Goal: Transaction & Acquisition: Purchase product/service

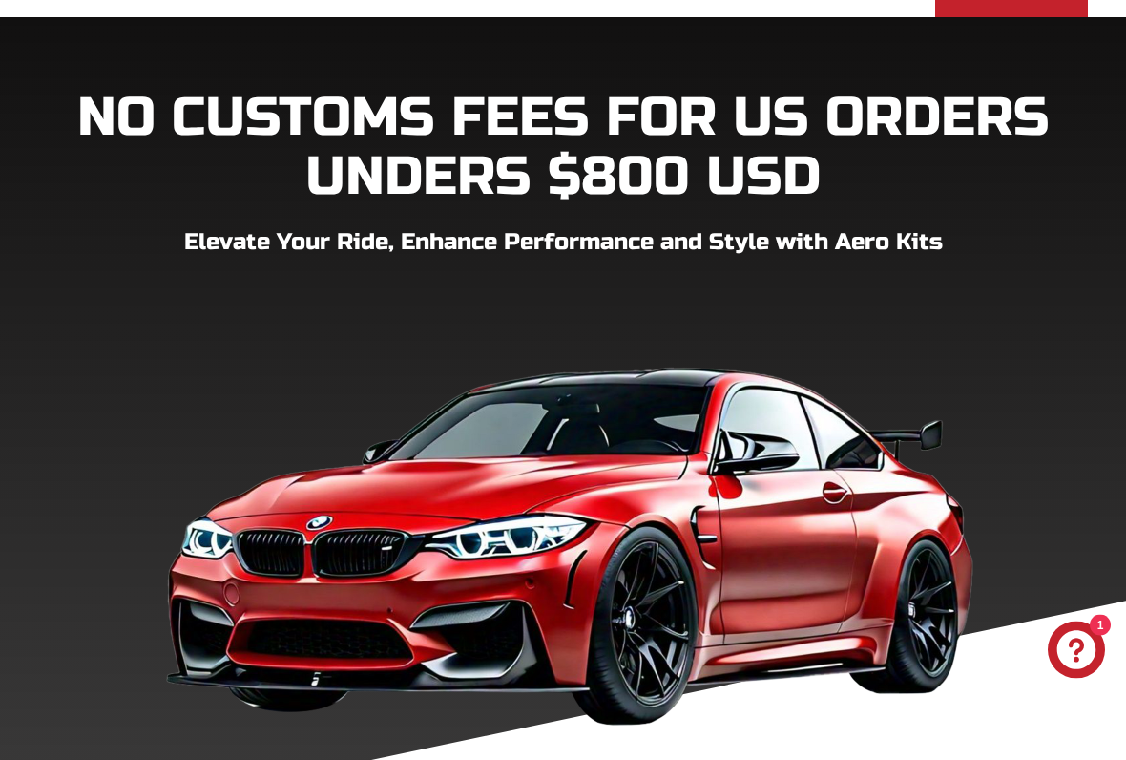
scroll to position [305, 0]
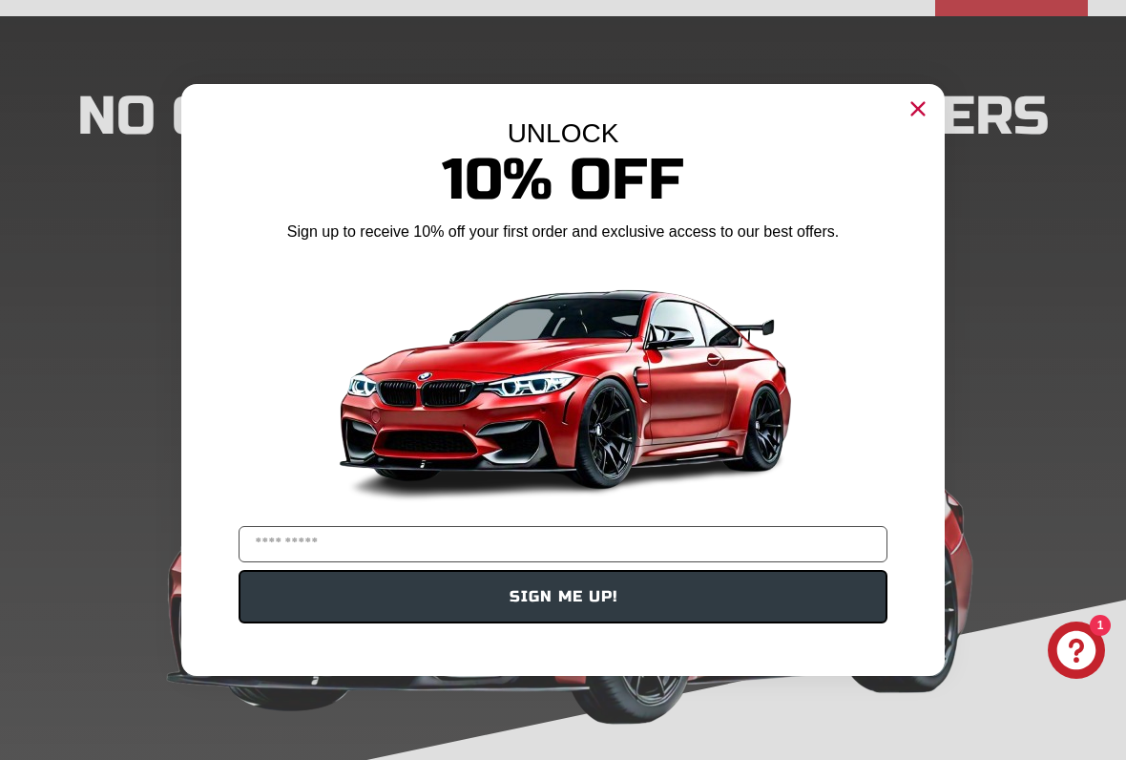
click at [923, 119] on circle "Close dialog" at bounding box center [918, 109] width 29 height 29
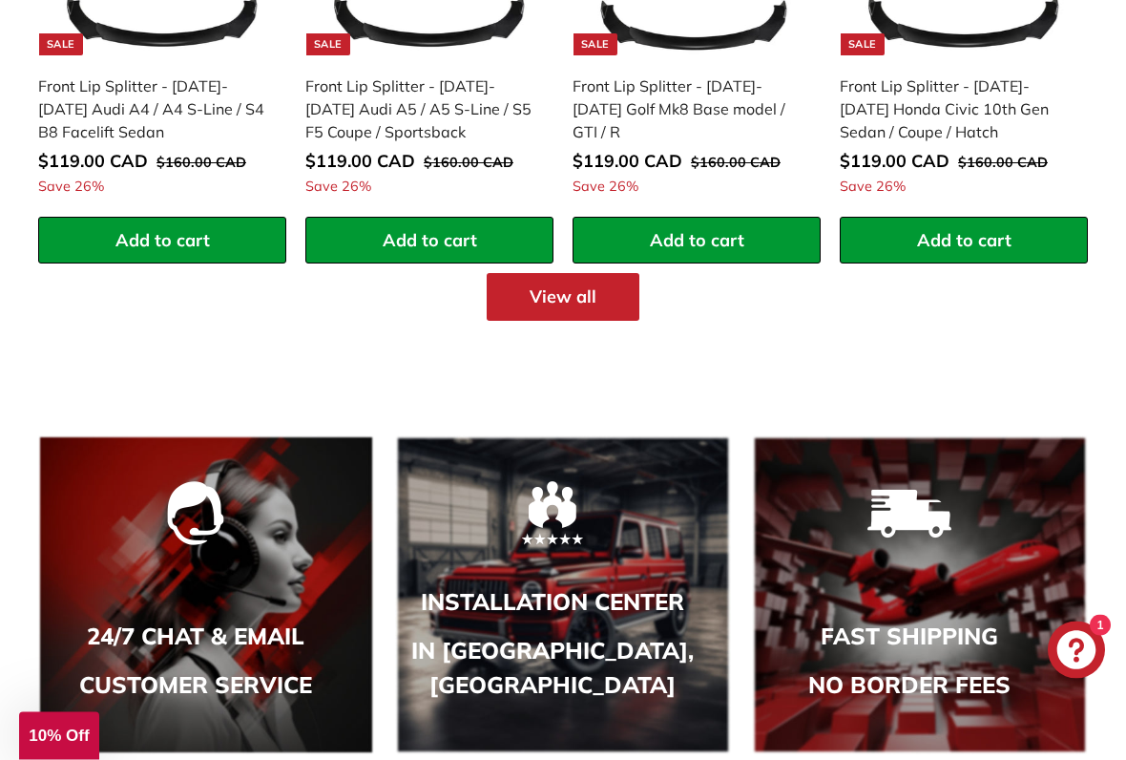
scroll to position [2449, 0]
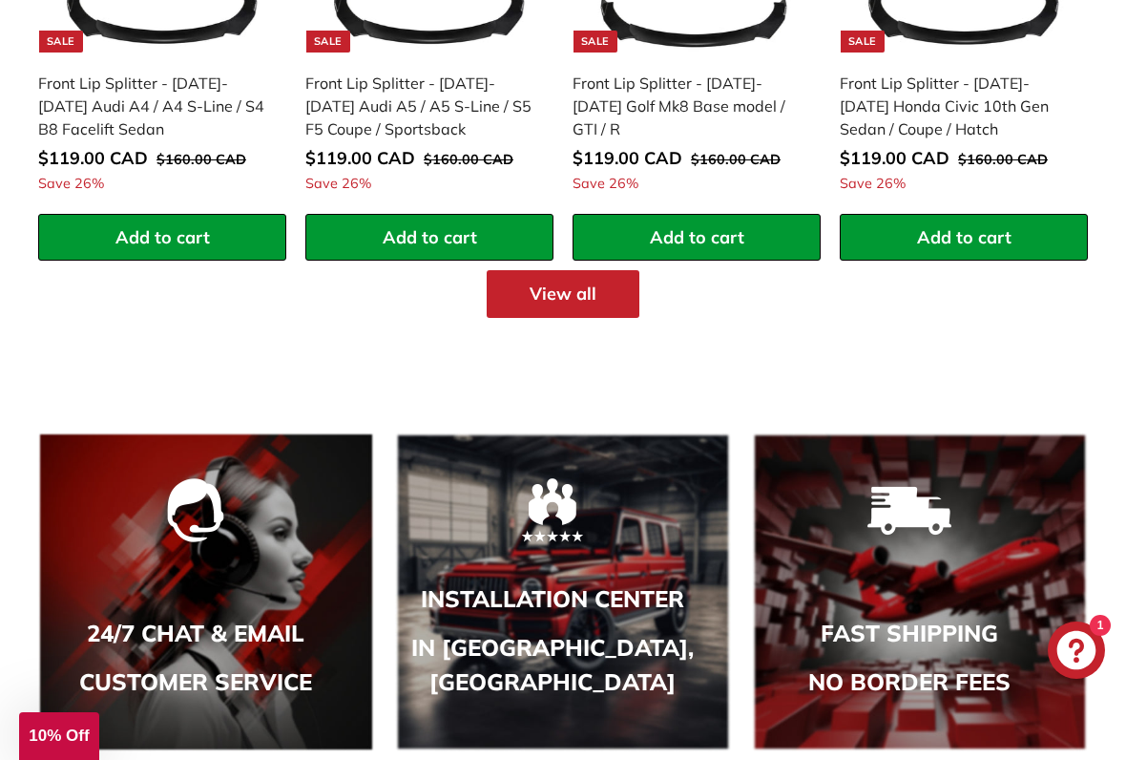
click at [591, 281] on link "View all" at bounding box center [563, 294] width 153 height 48
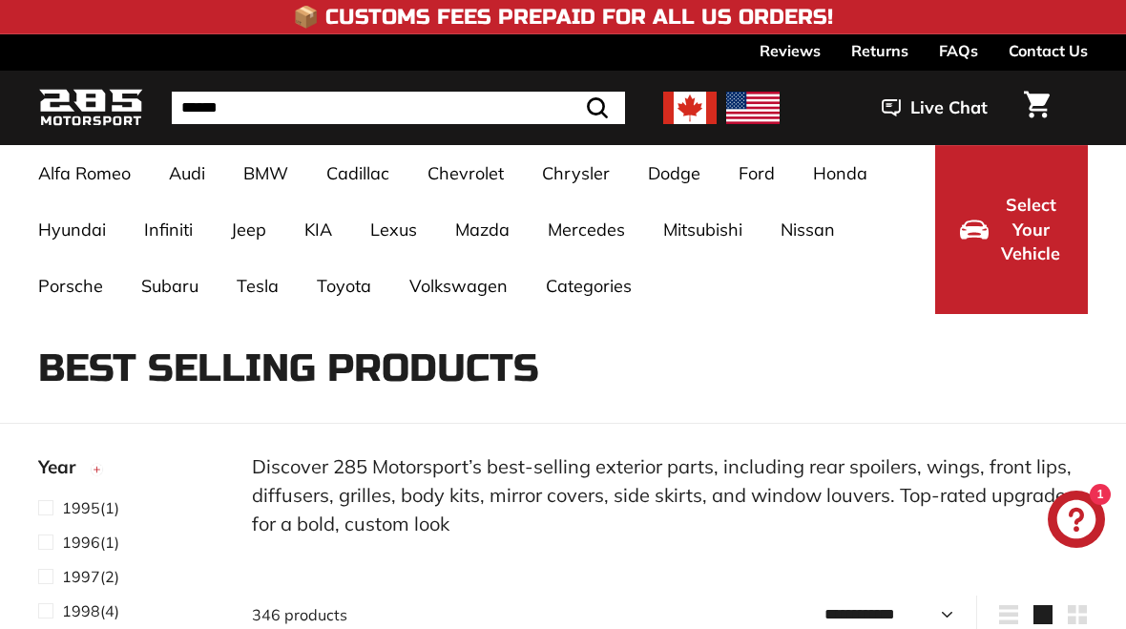
select select "**********"
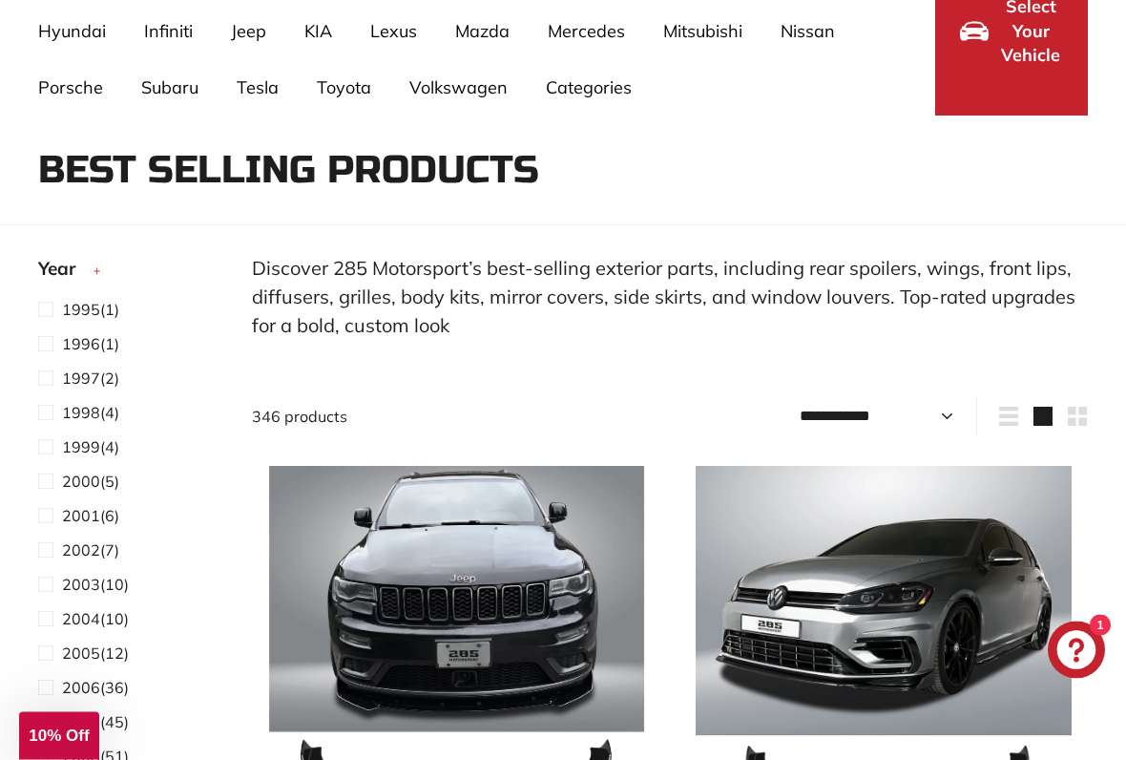
scroll to position [205, 0]
click at [99, 628] on span "2005 (12)" at bounding box center [95, 653] width 67 height 23
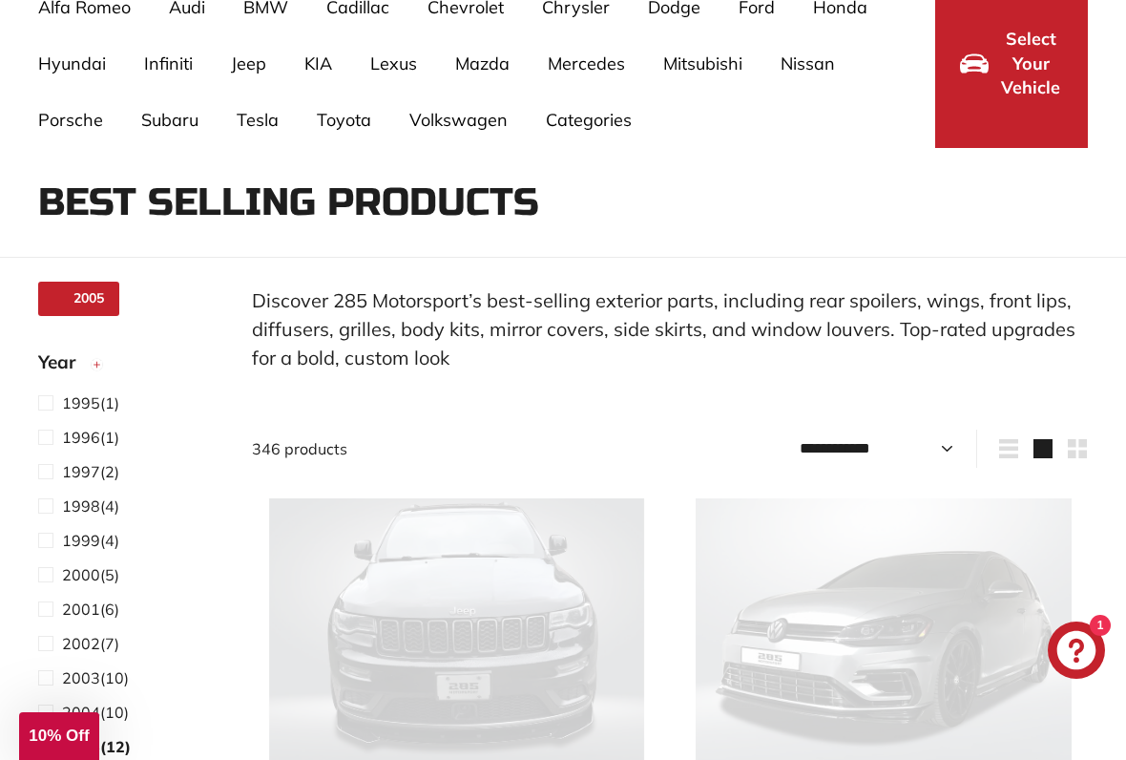
scroll to position [124, 0]
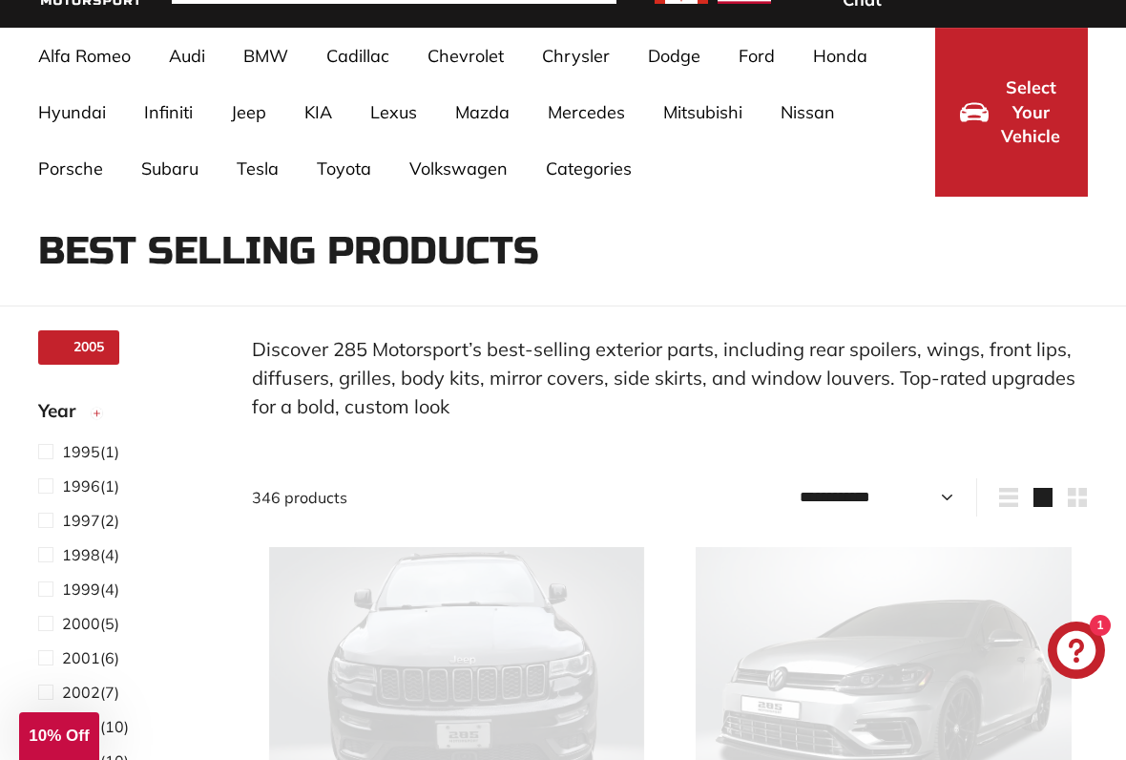
select select "**********"
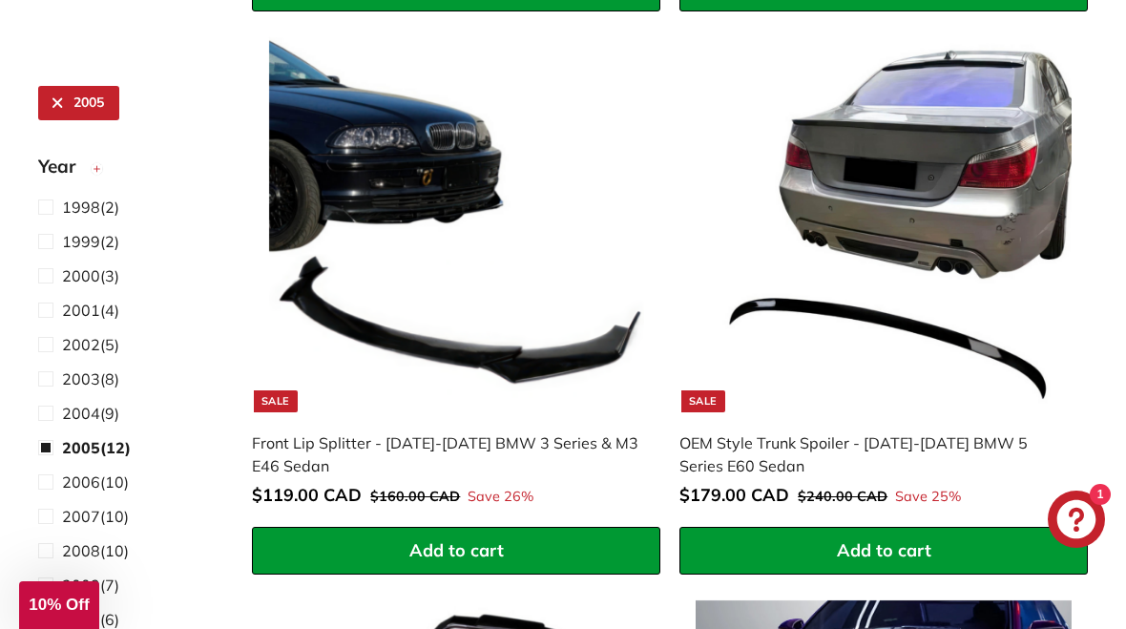
scroll to position [1548, 0]
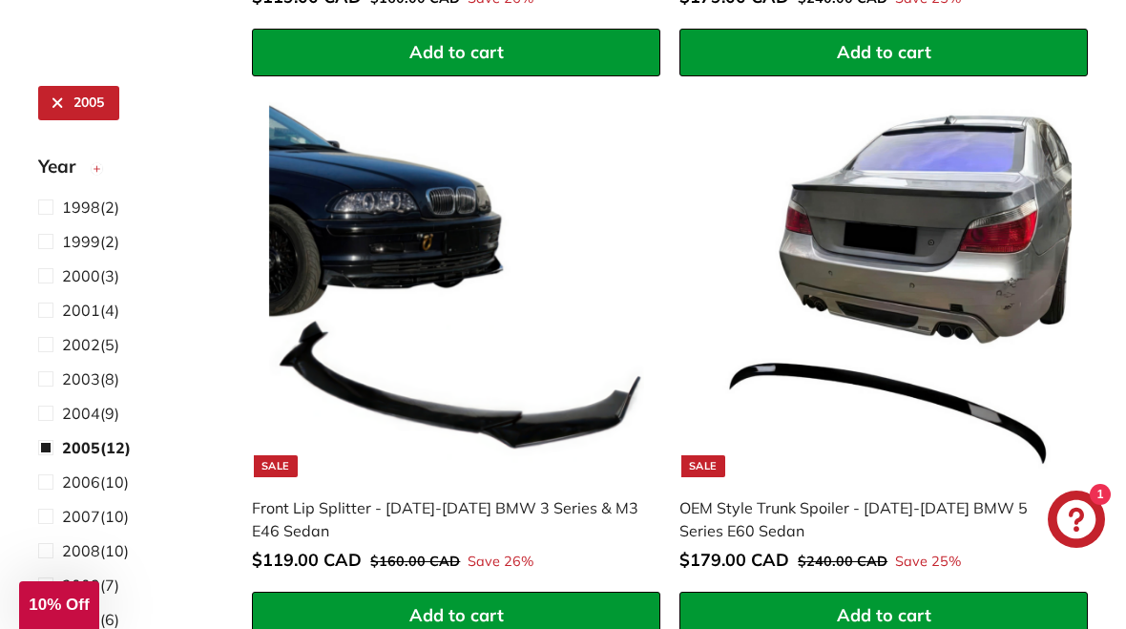
click at [464, 511] on div "Front Lip Splitter - [DATE]-[DATE] BMW 3 Series & M3 E46 Sedan" at bounding box center [446, 519] width 389 height 46
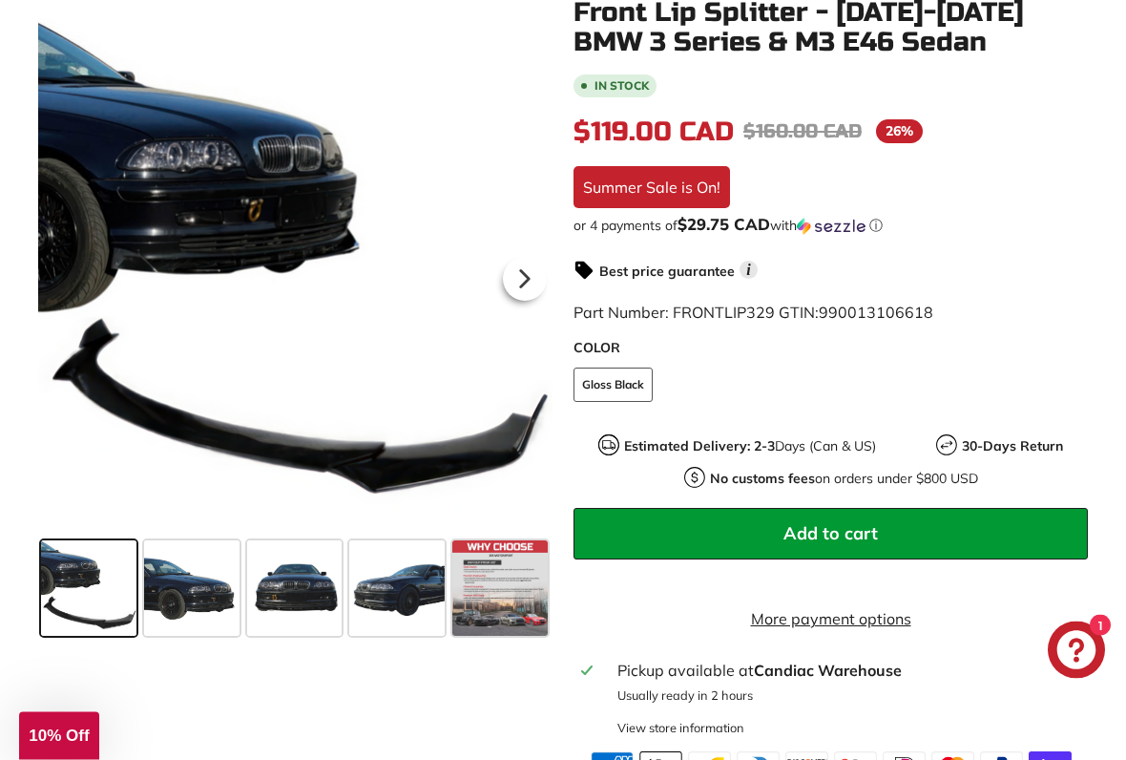
scroll to position [391, 0]
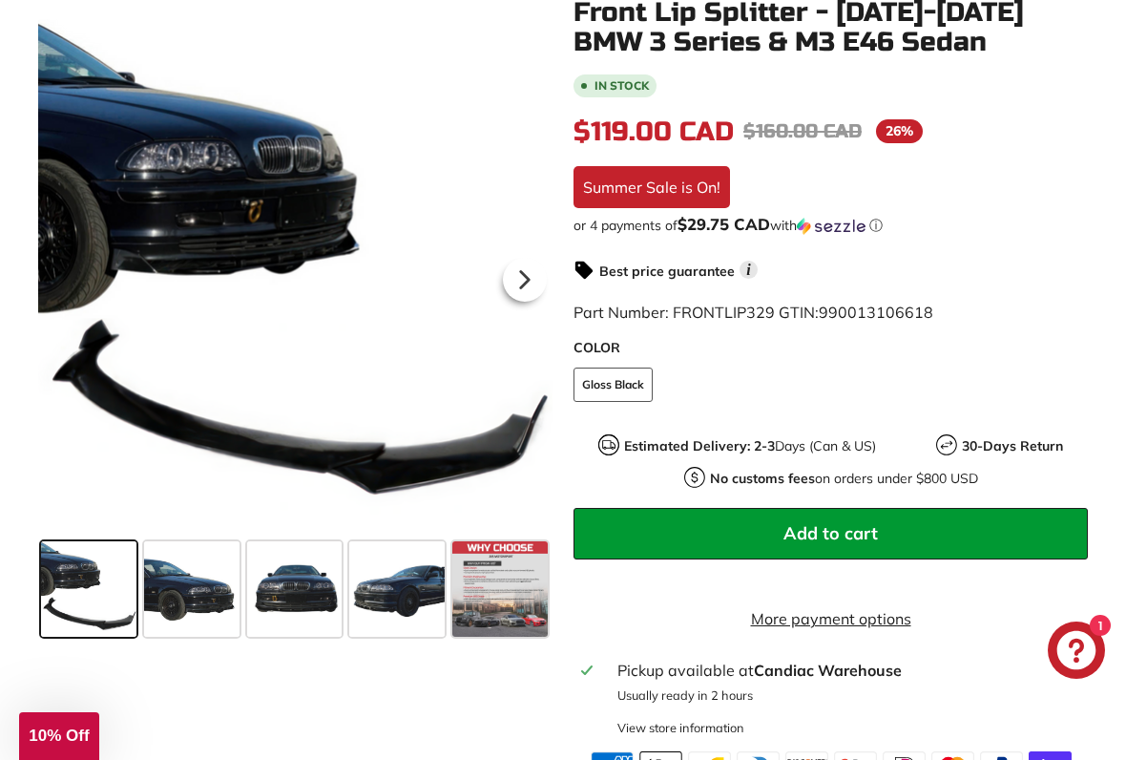
click at [197, 592] on span at bounding box center [191, 588] width 95 height 95
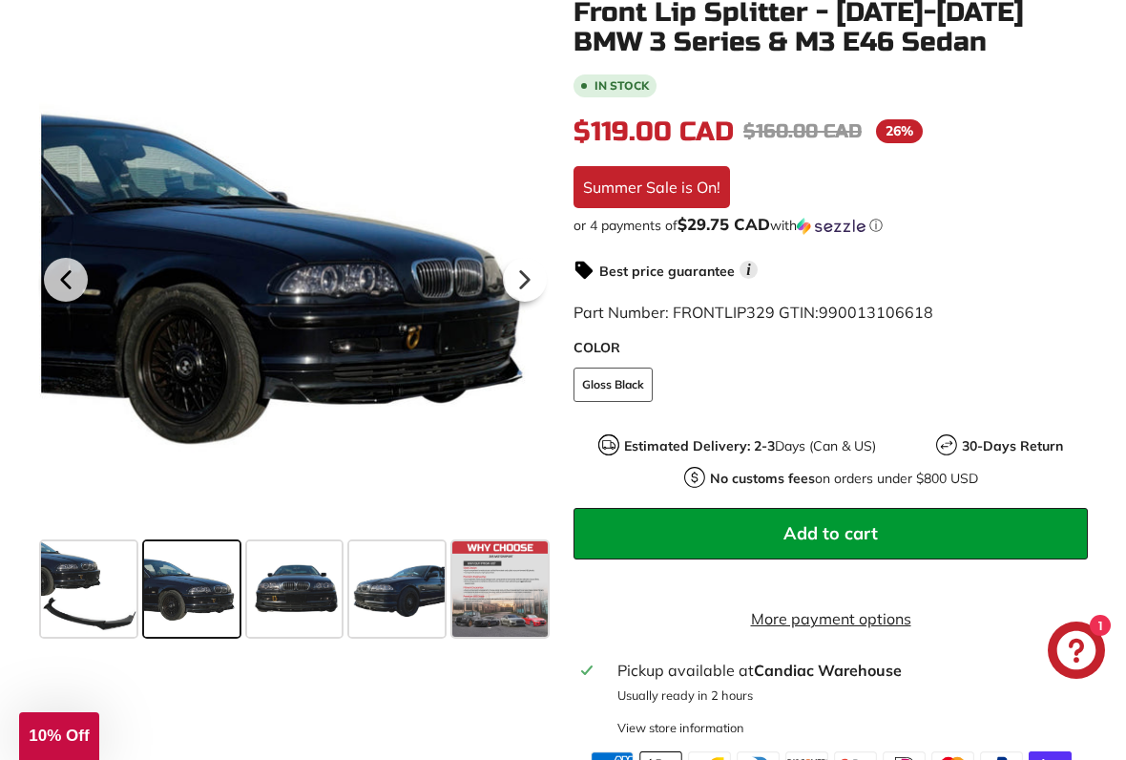
click at [302, 587] on span at bounding box center [294, 588] width 95 height 95
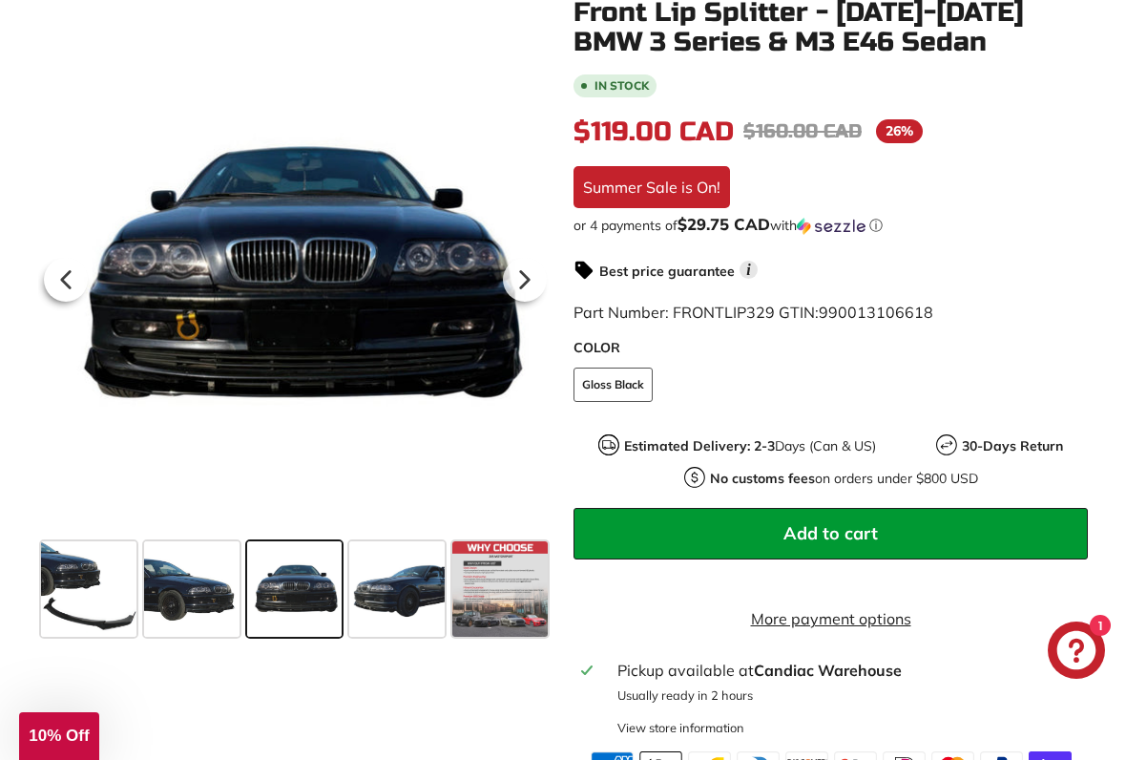
click at [405, 587] on span at bounding box center [396, 588] width 95 height 95
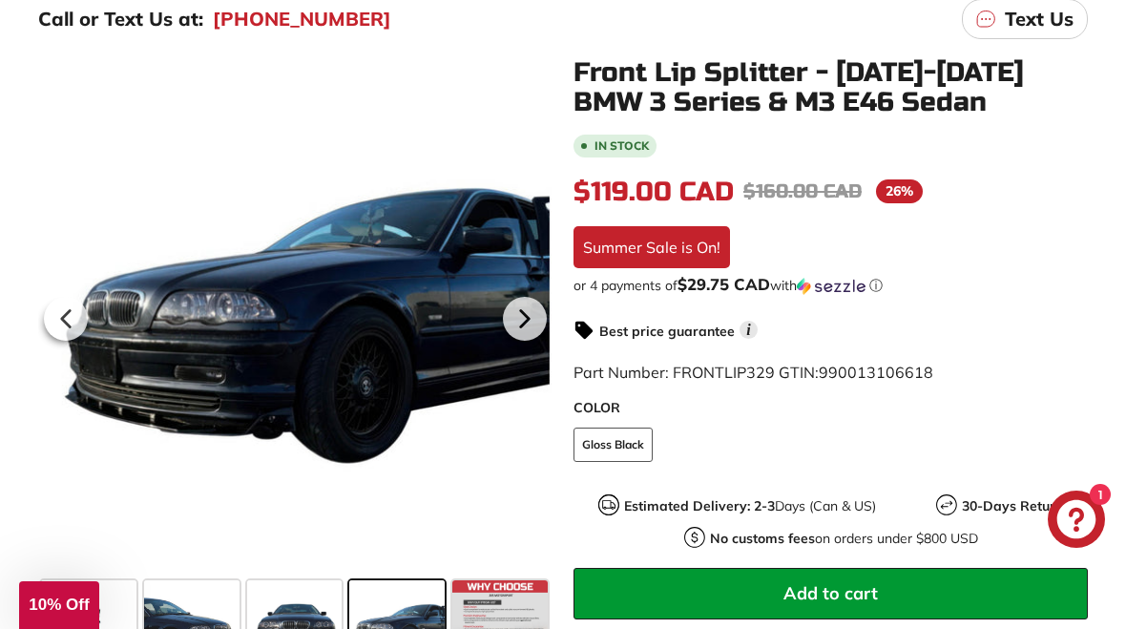
scroll to position [308, 0]
